Goal: Task Accomplishment & Management: Manage account settings

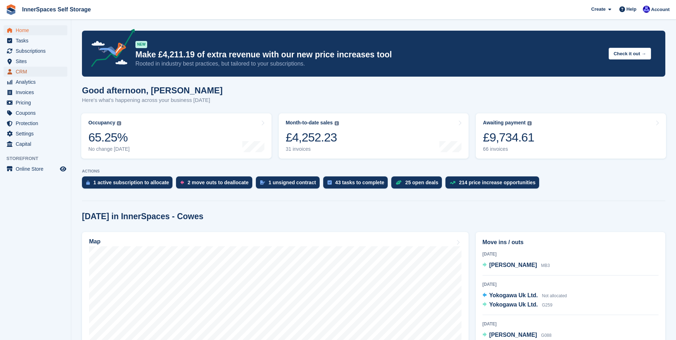
click at [23, 72] on span "CRM" at bounding box center [37, 72] width 43 height 10
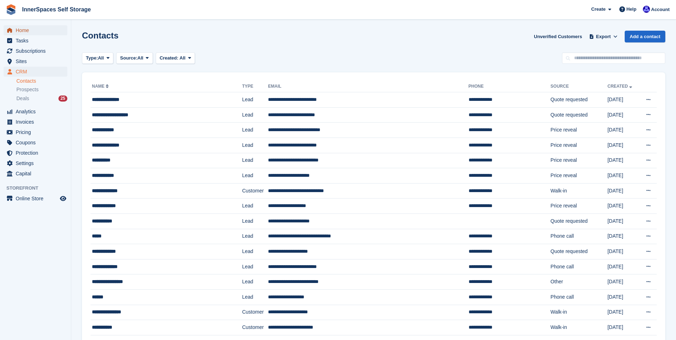
click at [26, 30] on span "Home" at bounding box center [37, 30] width 43 height 10
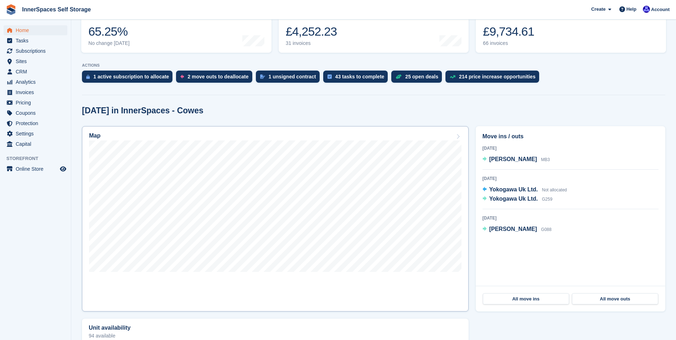
scroll to position [107, 0]
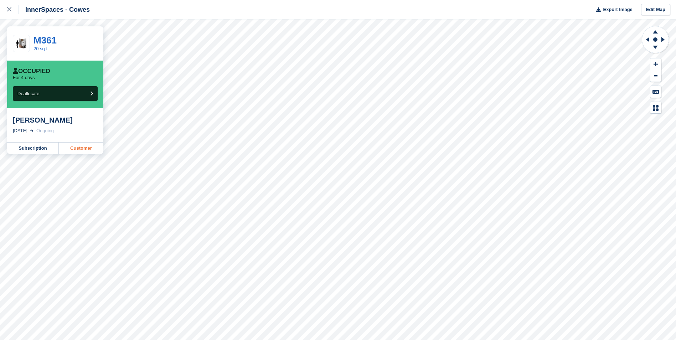
click at [83, 151] on link "Customer" at bounding box center [81, 148] width 45 height 11
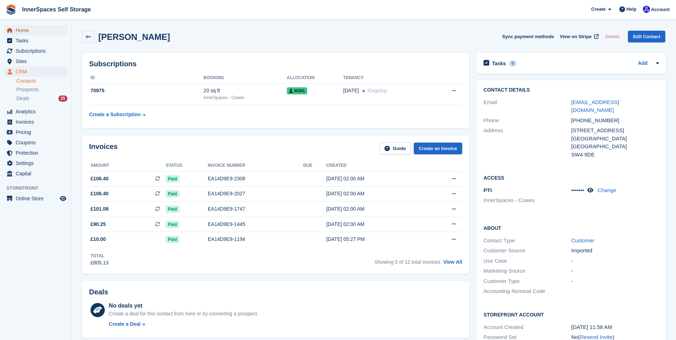
click at [24, 30] on span "Home" at bounding box center [37, 30] width 43 height 10
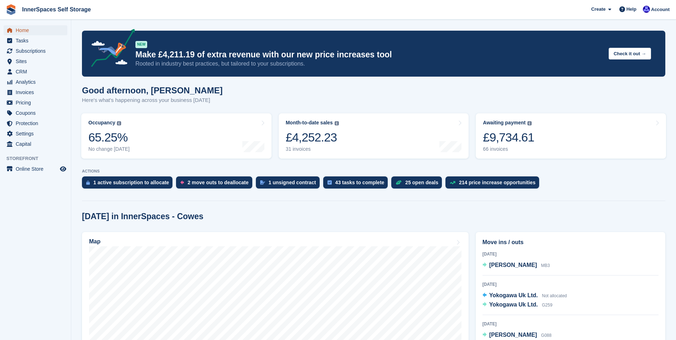
click at [22, 31] on span "Home" at bounding box center [37, 30] width 43 height 10
click at [20, 30] on span "Home" at bounding box center [37, 30] width 43 height 10
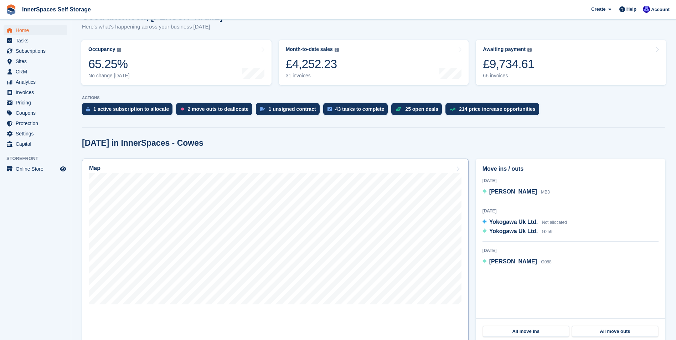
scroll to position [71, 0]
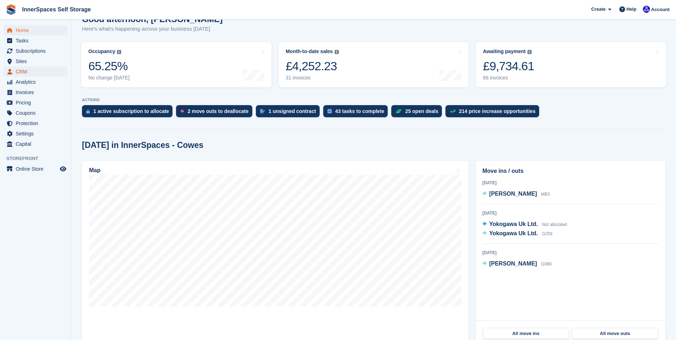
click at [27, 72] on span "CRM" at bounding box center [37, 72] width 43 height 10
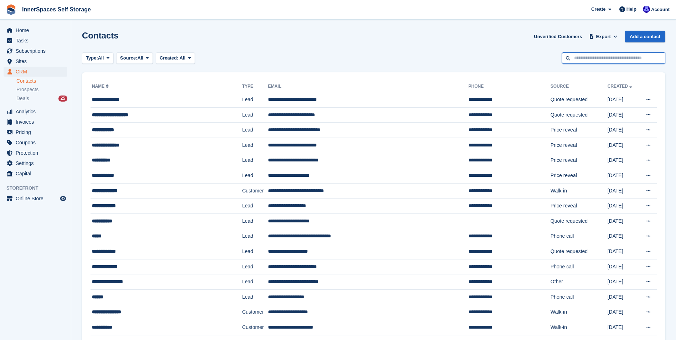
click at [600, 55] on input "text" at bounding box center [613, 58] width 103 height 12
type input "**********"
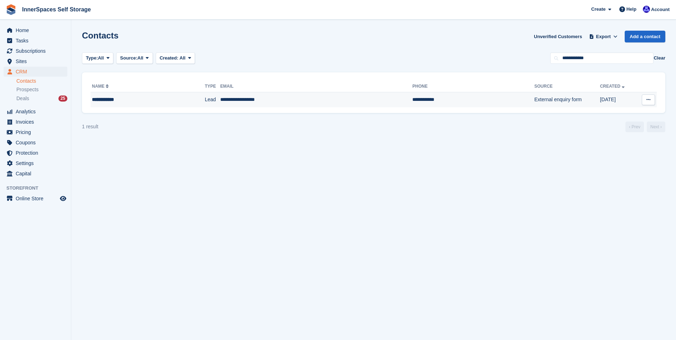
click at [243, 98] on td "**********" at bounding box center [316, 99] width 192 height 15
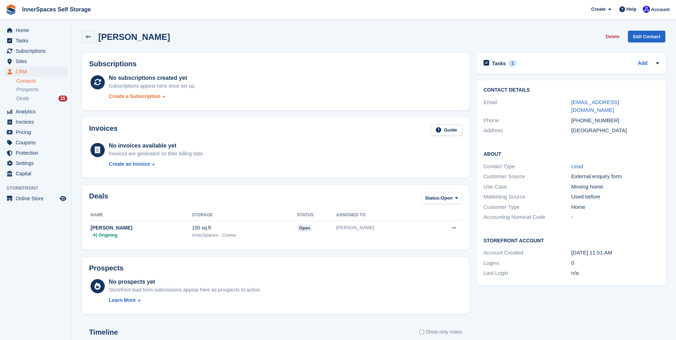
click at [134, 97] on div "Create a Subscription" at bounding box center [135, 96] width 52 height 7
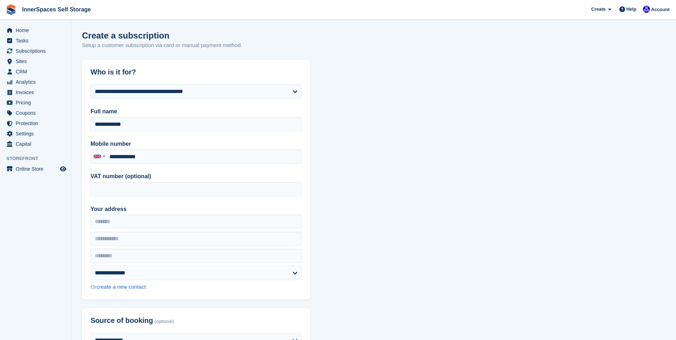
type input "*********"
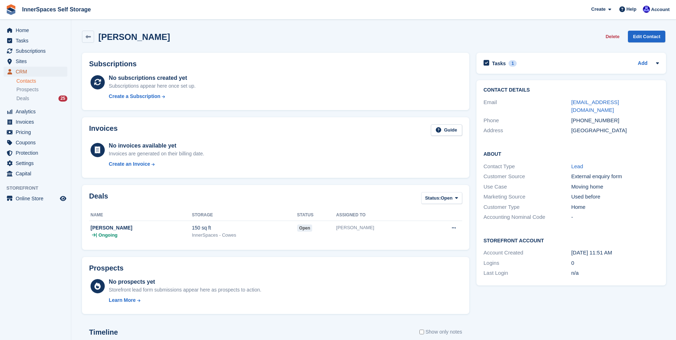
click at [25, 72] on span "CRM" at bounding box center [37, 72] width 43 height 10
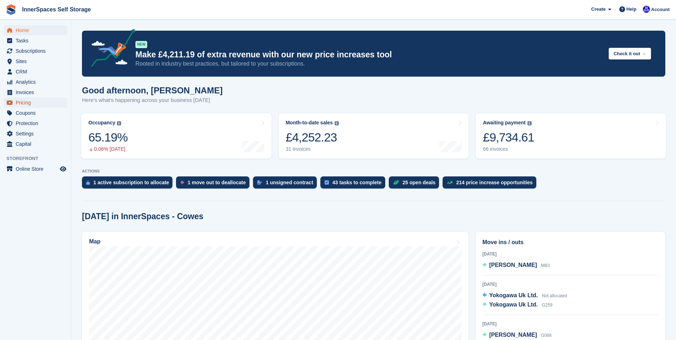
click at [30, 103] on span "Pricing" at bounding box center [37, 103] width 43 height 10
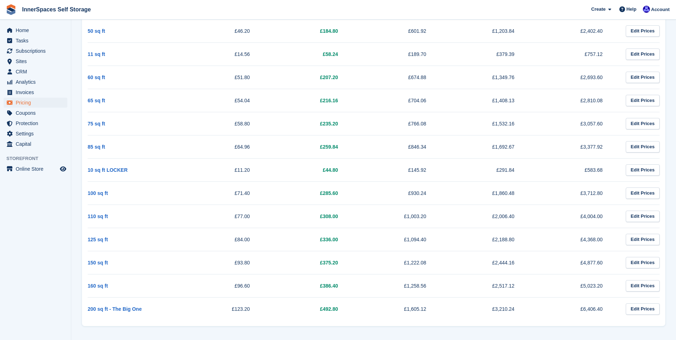
scroll to position [724, 0]
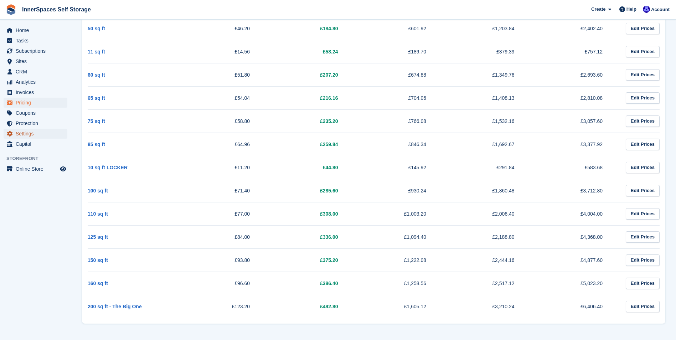
click at [25, 131] on span "Settings" at bounding box center [37, 134] width 43 height 10
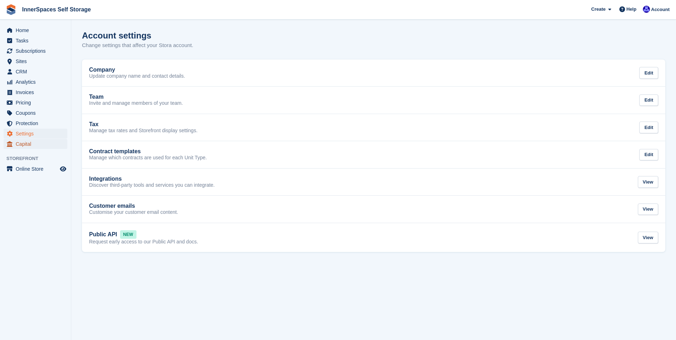
click at [29, 143] on span "Capital" at bounding box center [37, 144] width 43 height 10
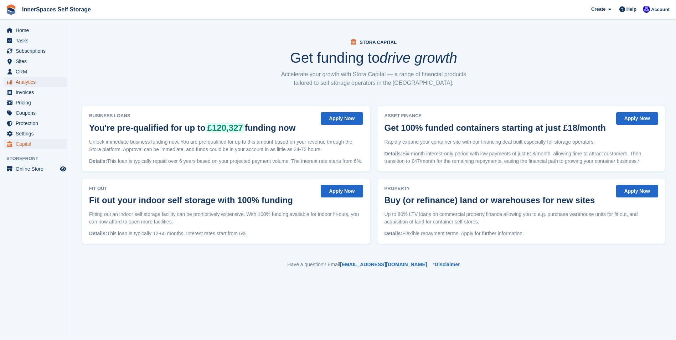
click at [34, 81] on span "Analytics" at bounding box center [37, 82] width 43 height 10
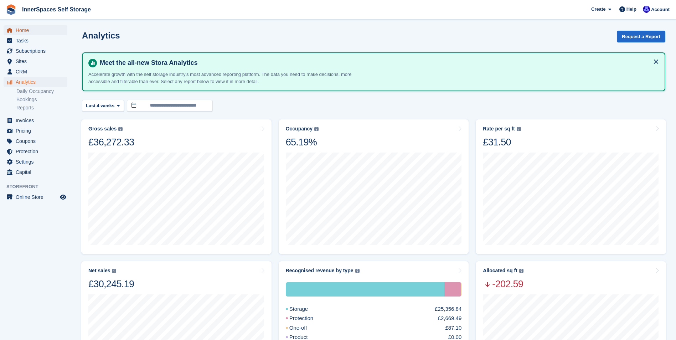
click at [29, 30] on span "Home" at bounding box center [37, 30] width 43 height 10
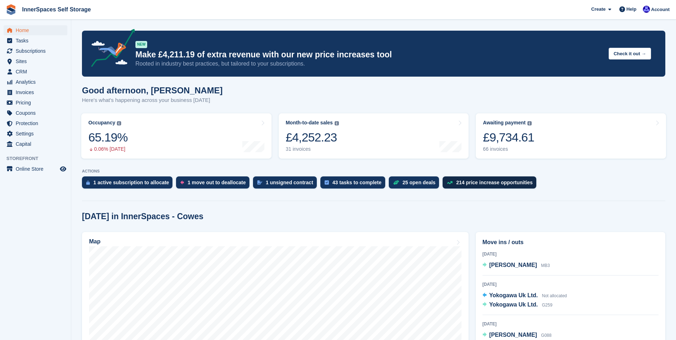
click at [476, 182] on div "214 price increase opportunities" at bounding box center [494, 183] width 77 height 6
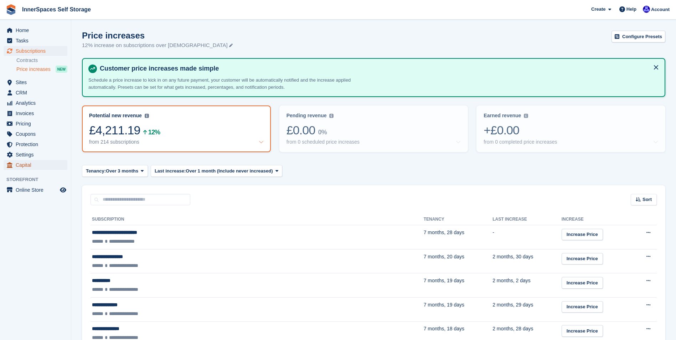
click at [28, 167] on span "Capital" at bounding box center [37, 165] width 43 height 10
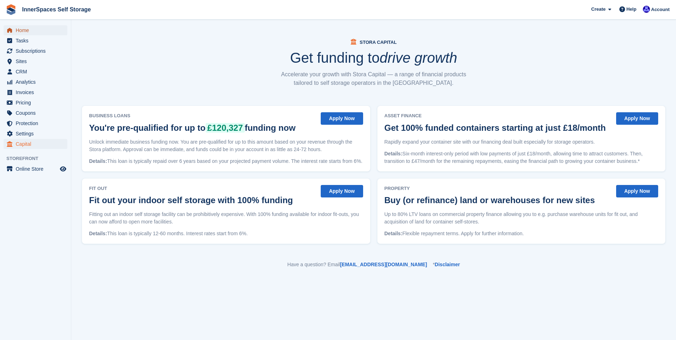
click at [18, 29] on span "Home" at bounding box center [37, 30] width 43 height 10
